Goal: Task Accomplishment & Management: Complete application form

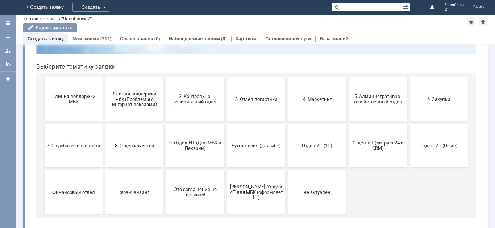
scroll to position [66, 0]
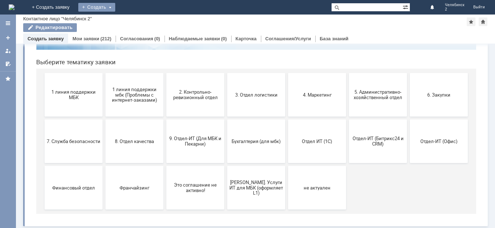
click at [115, 8] on div "Создать" at bounding box center [96, 7] width 37 height 9
click at [135, 25] on link "Заявка" at bounding box center [107, 21] width 55 height 9
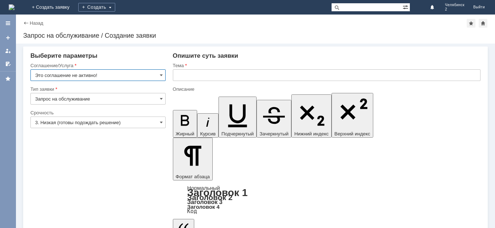
click at [159, 72] on input "Это соглашение не активно!" at bounding box center [97, 75] width 135 height 12
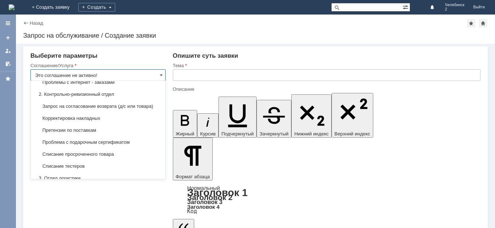
scroll to position [104, 0]
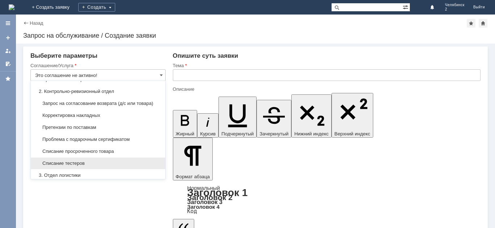
click at [107, 166] on span "Списание тестеров" at bounding box center [98, 163] width 126 height 6
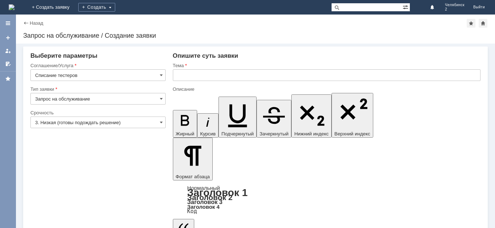
type input "Списание тестеров"
click at [116, 121] on input "3. Низкая (готовы подождать решение)" at bounding box center [97, 122] width 135 height 12
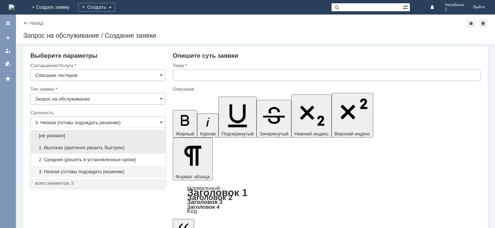
click at [110, 146] on span "1. Высокая (критично решить быстрее)" at bounding box center [98, 148] width 126 height 6
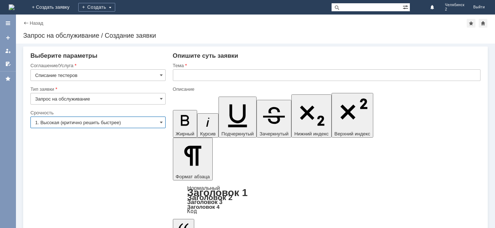
type input "1. Высокая (критично решить быстрее)"
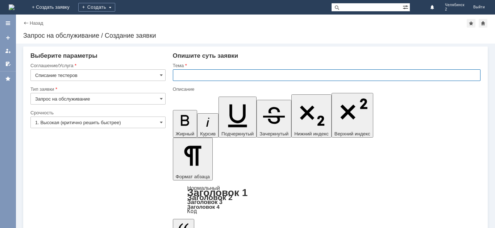
click at [211, 70] on input "text" at bounding box center [327, 75] width 308 height 12
type input "C"
click at [230, 74] on input "Списание тестерной продукции" at bounding box center [327, 75] width 308 height 12
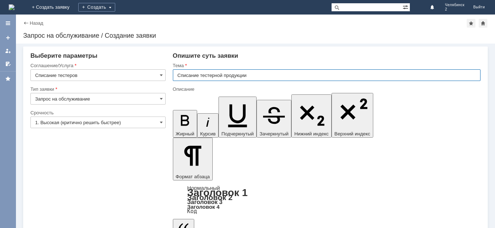
type input "Списание тестерной продукции"
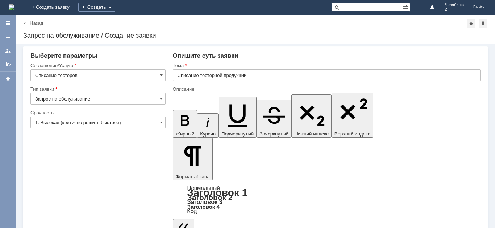
scroll to position [157, 3]
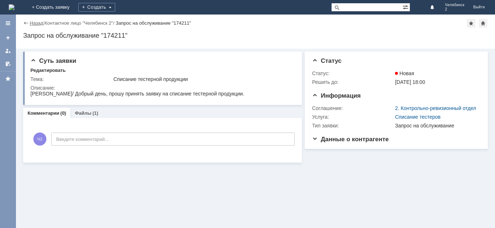
click at [37, 20] on link "Назад" at bounding box center [36, 22] width 13 height 5
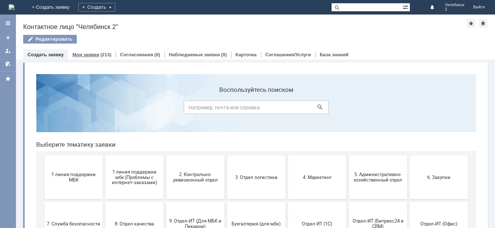
click at [82, 55] on link "Мои заявки" at bounding box center [86, 54] width 27 height 5
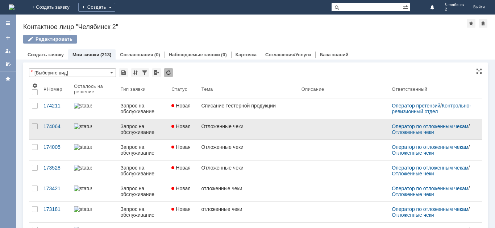
click at [194, 136] on link "Новая" at bounding box center [184, 129] width 30 height 20
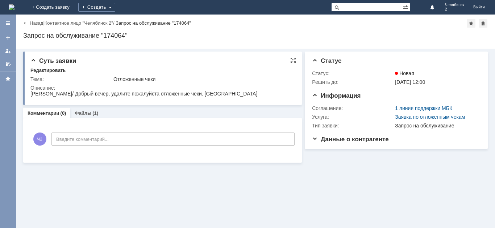
click at [156, 92] on div "Соболева Елена Валентиновна/ Добрый вечер, удалите пожалуйста отложенные чеки. …" at bounding box center [143, 94] width 227 height 6
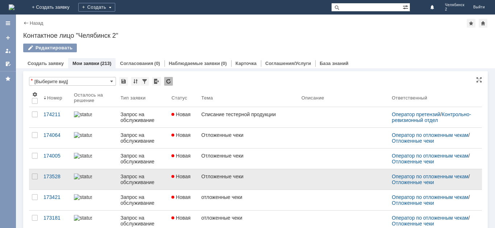
click at [217, 178] on div "Отложенные чеки" at bounding box center [249, 176] width 94 height 6
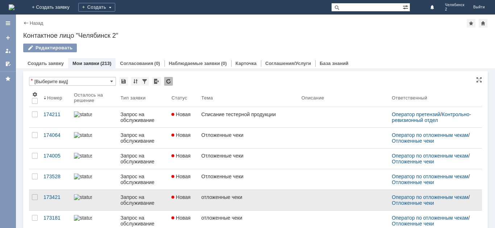
click at [224, 204] on link "отложенные чеки" at bounding box center [249, 200] width 100 height 20
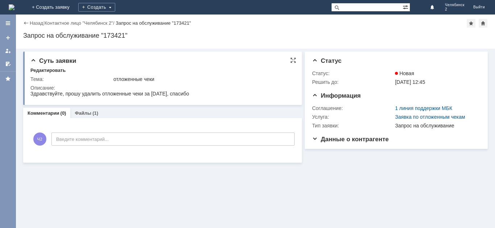
click at [131, 95] on span "Здравствуйте, прошу удалить отложенные чеки за [DATE], спасибо" at bounding box center [109, 94] width 159 height 6
drag, startPoint x: 162, startPoint y: 188, endPoint x: 131, endPoint y: 95, distance: 97.8
click at [131, 95] on span "Здравствуйте, прошу удалить отложенные чеки за [DATE], спасибо" at bounding box center [109, 94] width 159 height 6
copy span "Здравствуйте, прошу удалить отложенные чеки за [DATE], спасибо"
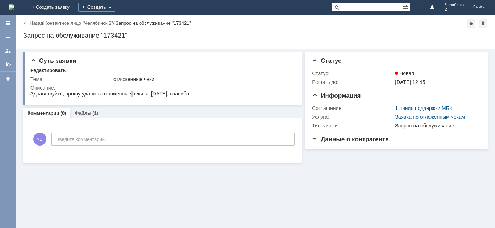
click at [15, 8] on img at bounding box center [12, 7] width 6 height 6
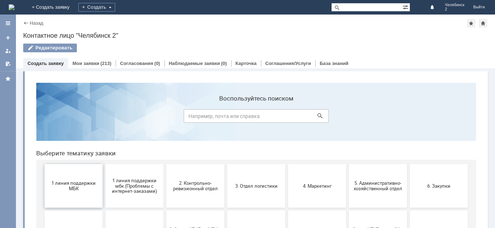
click at [84, 196] on button "1 линия поддержки МБК" at bounding box center [74, 186] width 58 height 44
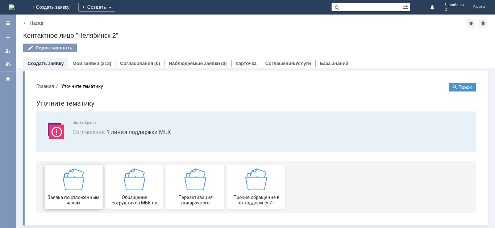
click at [87, 171] on div "Заявка по отложенным чекам" at bounding box center [74, 186] width 54 height 37
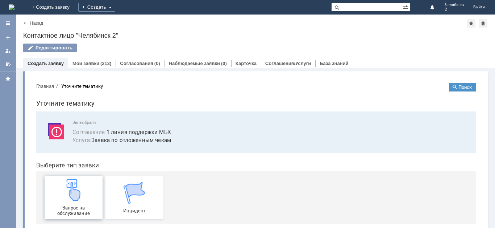
click at [88, 182] on div "Запрос на обслуживание" at bounding box center [74, 197] width 54 height 37
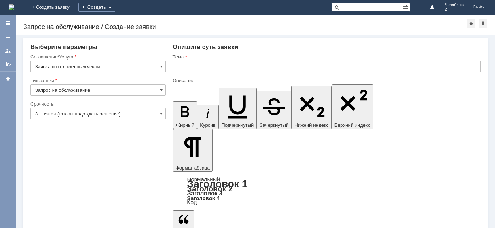
drag, startPoint x: 305, startPoint y: 1981, endPoint x: 302, endPoint y: 1980, distance: 3.8
click at [279, 71] on input "text" at bounding box center [327, 67] width 308 height 12
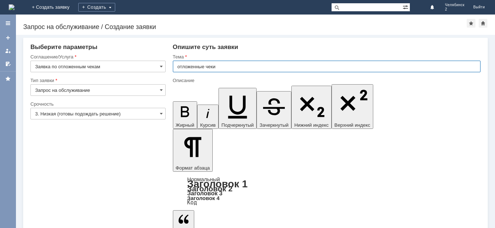
type input "отложенные чеки"
